Goal: Find specific page/section: Find specific page/section

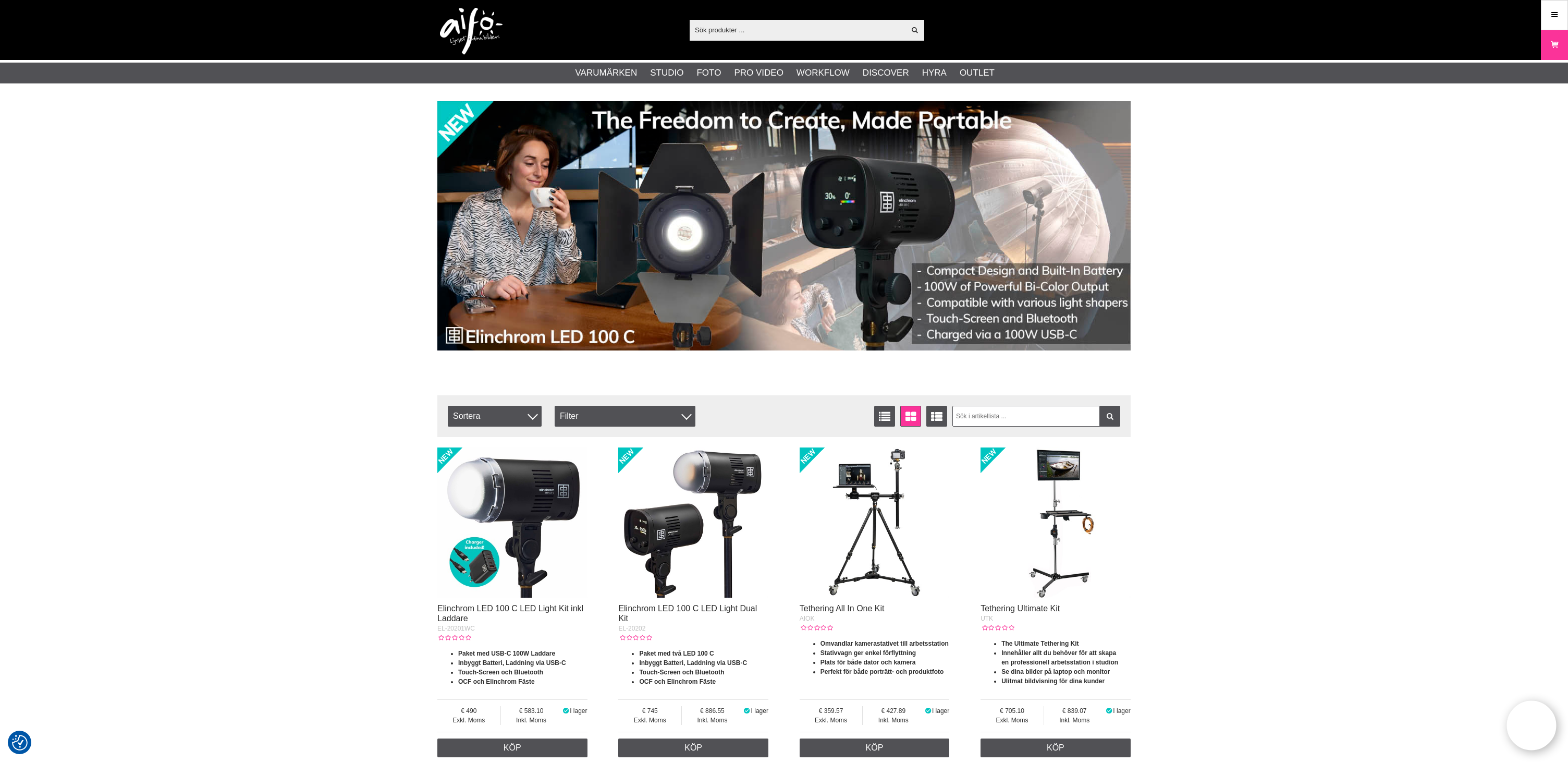
click at [788, 30] on input "text" at bounding box center [797, 30] width 215 height 16
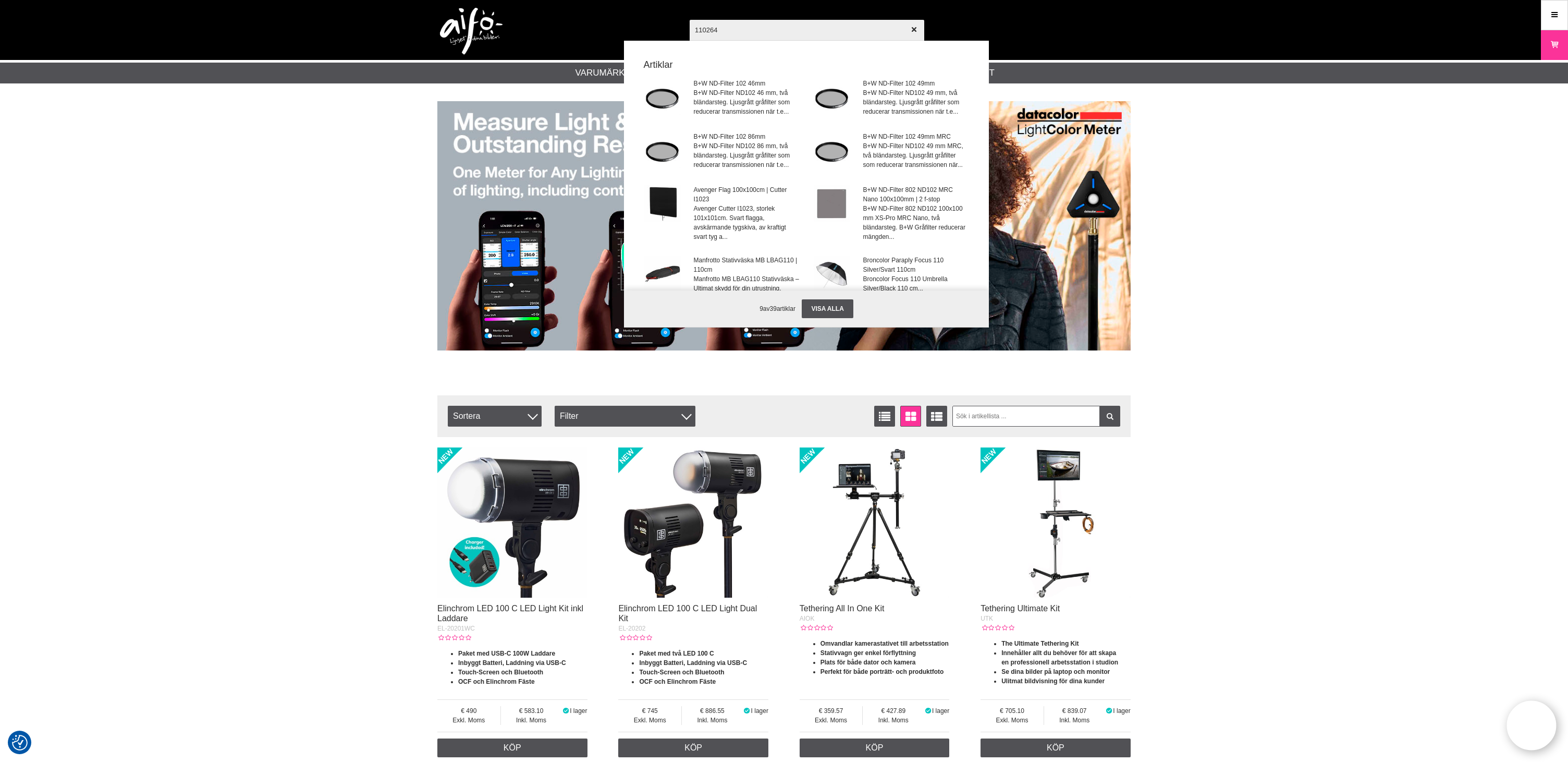
type input "1102644"
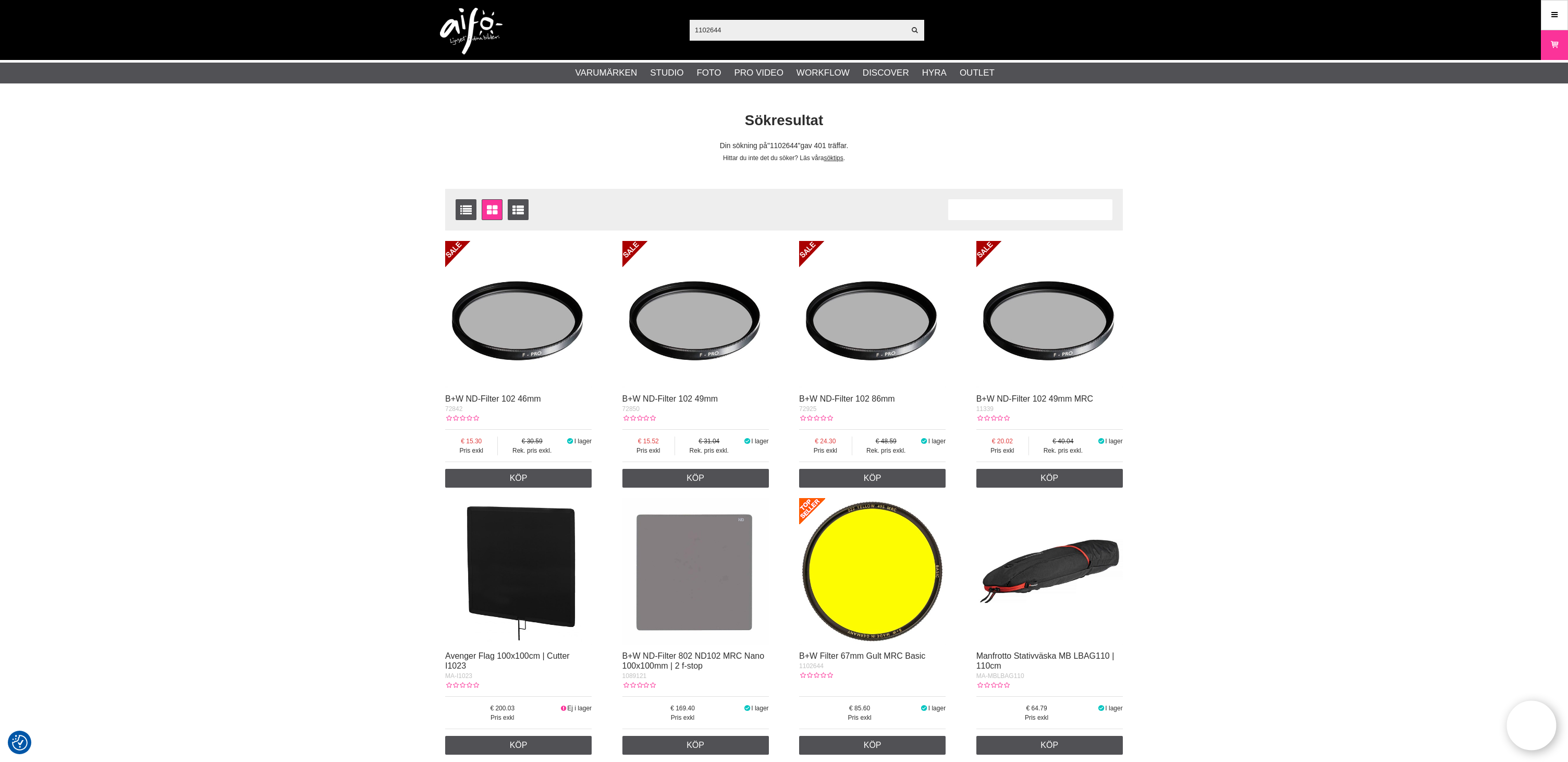
click at [723, 31] on input "1102644" at bounding box center [797, 30] width 215 height 16
drag, startPoint x: 723, startPoint y: 31, endPoint x: 677, endPoint y: 22, distance: 46.9
click at [677, 22] on div "1102644 Visa alla Artiklar Kategorier av artiklar Din sökning på gav inga träff…" at bounding box center [784, 30] width 709 height 60
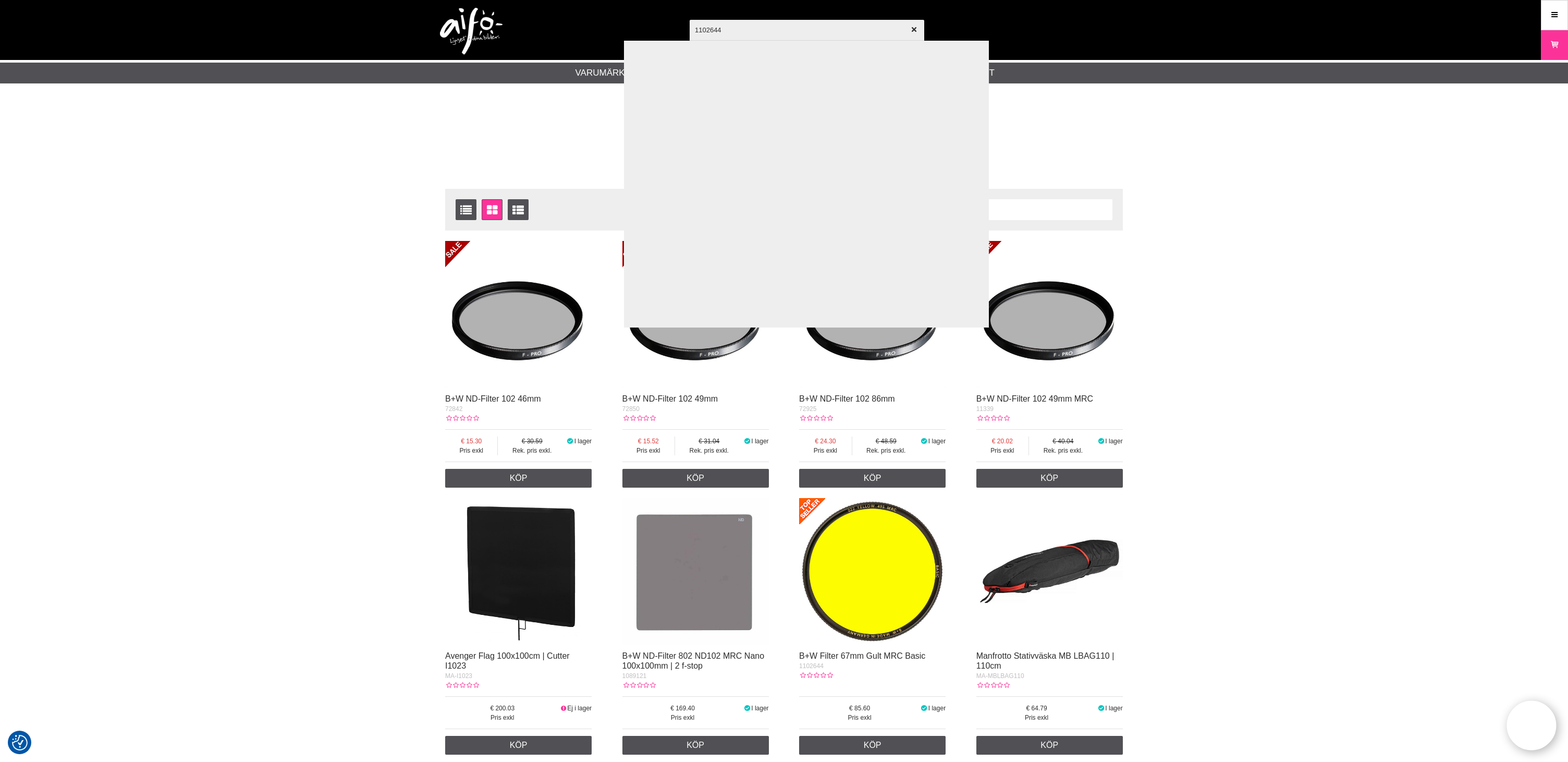
scroll to position [1, 0]
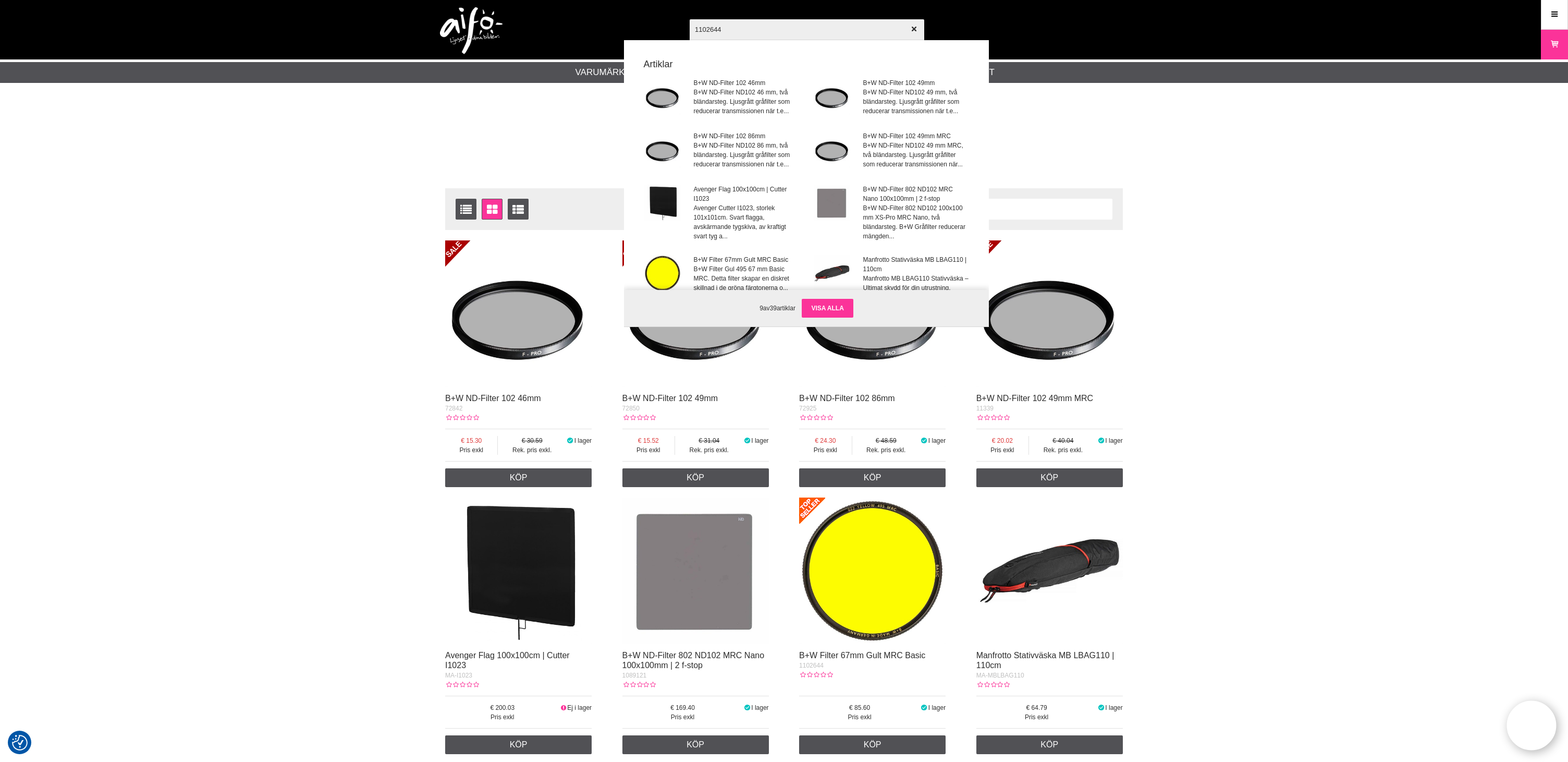
click at [839, 313] on link "Visa alla" at bounding box center [827, 308] width 51 height 19
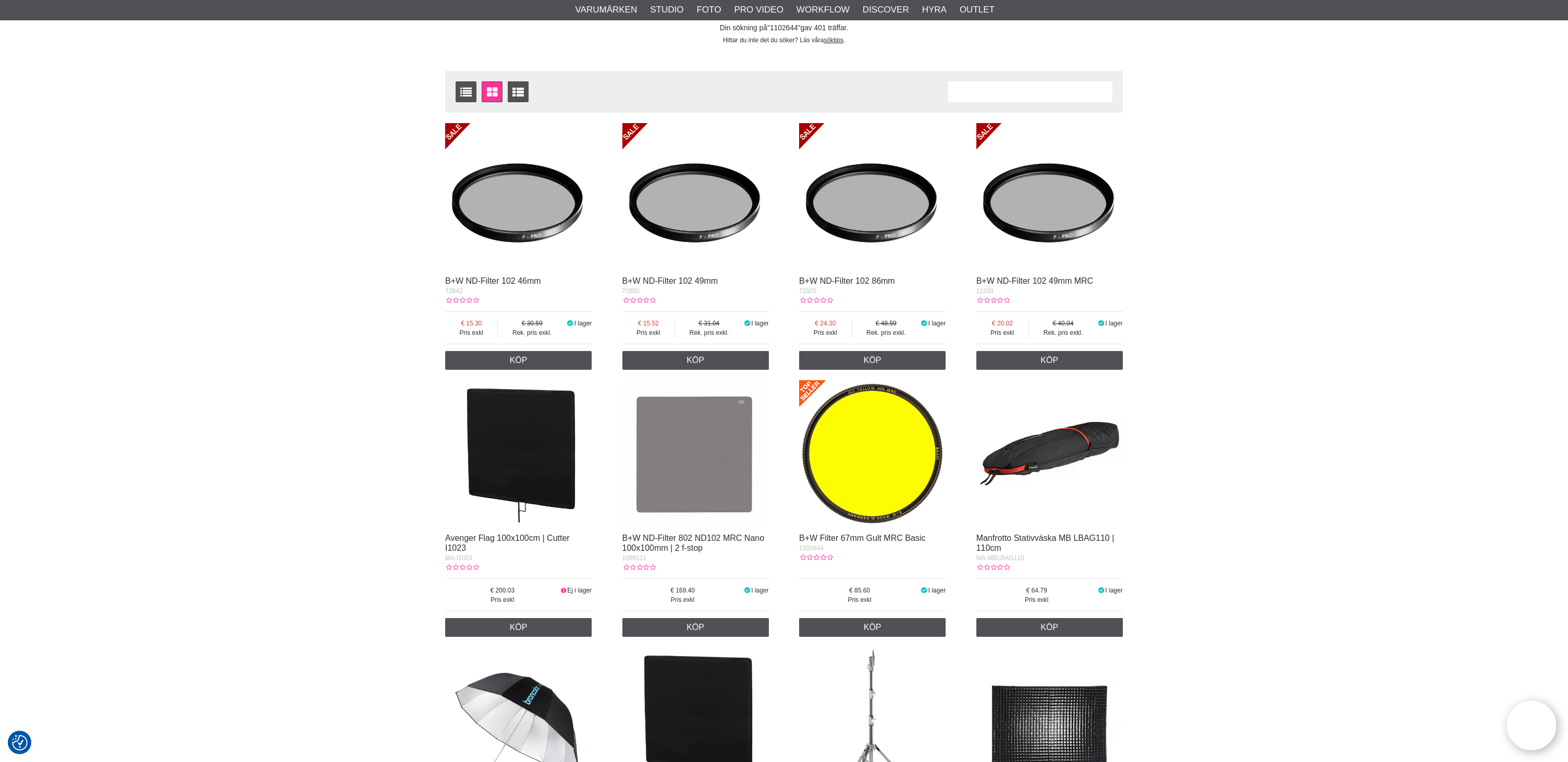
scroll to position [135, 0]
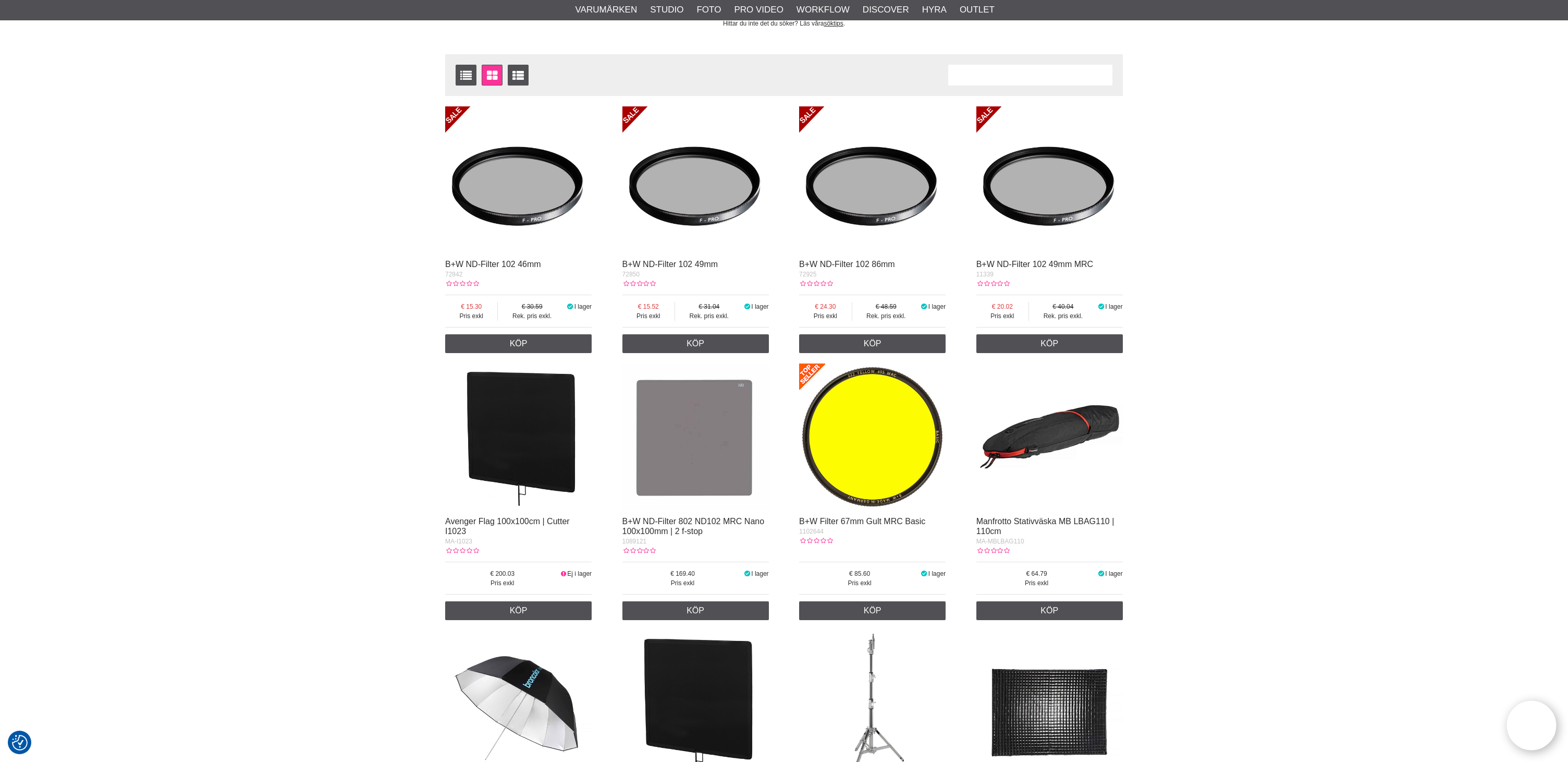
click at [878, 430] on img at bounding box center [872, 436] width 147 height 147
